Goal: Task Accomplishment & Management: Manage account settings

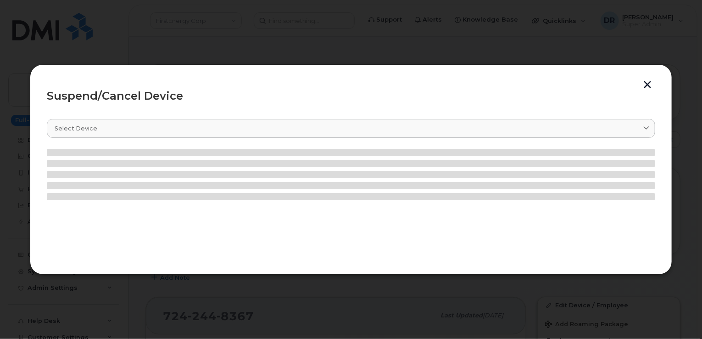
scroll to position [142, 0]
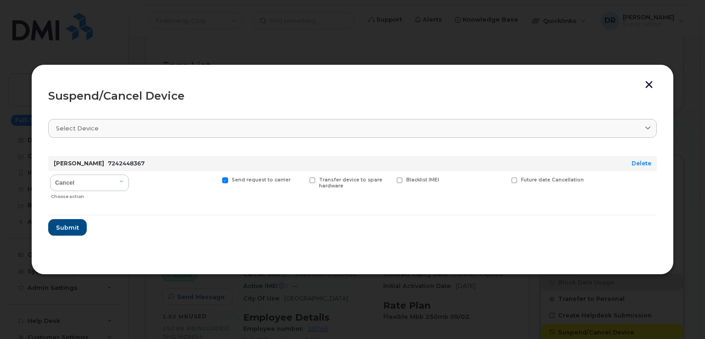
click at [216, 179] on input "Send request to carrier" at bounding box center [213, 179] width 5 height 5
checkbox input "false"
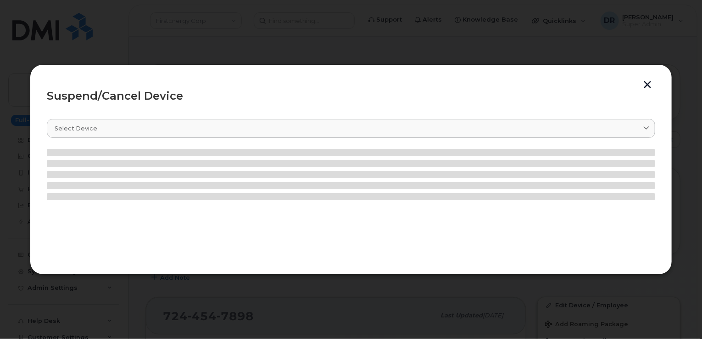
scroll to position [158, 0]
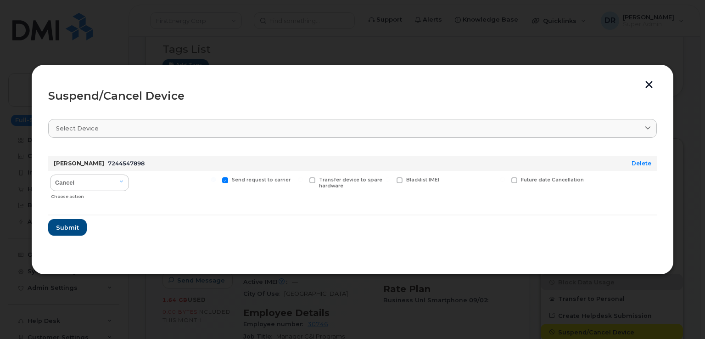
click at [216, 179] on input "Send request to carrier" at bounding box center [213, 179] width 5 height 5
checkbox input "false"
